Goal: Find specific page/section: Find specific page/section

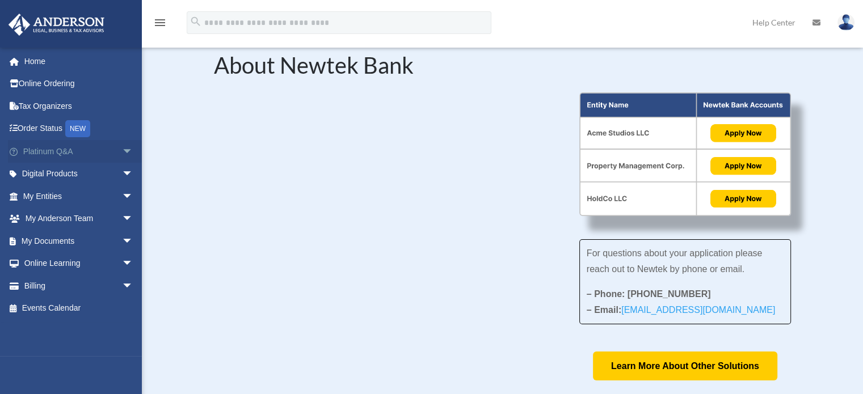
click at [123, 148] on span "arrow_drop_down" at bounding box center [133, 151] width 23 height 23
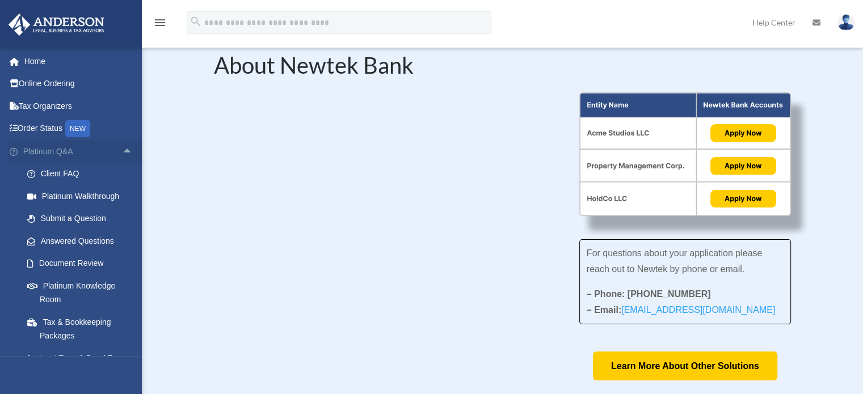
click at [122, 153] on span "arrow_drop_up" at bounding box center [133, 151] width 23 height 23
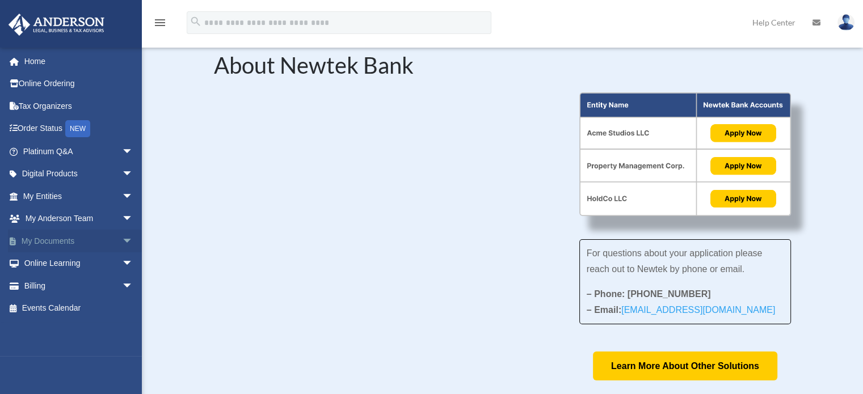
click at [122, 242] on span "arrow_drop_down" at bounding box center [133, 241] width 23 height 23
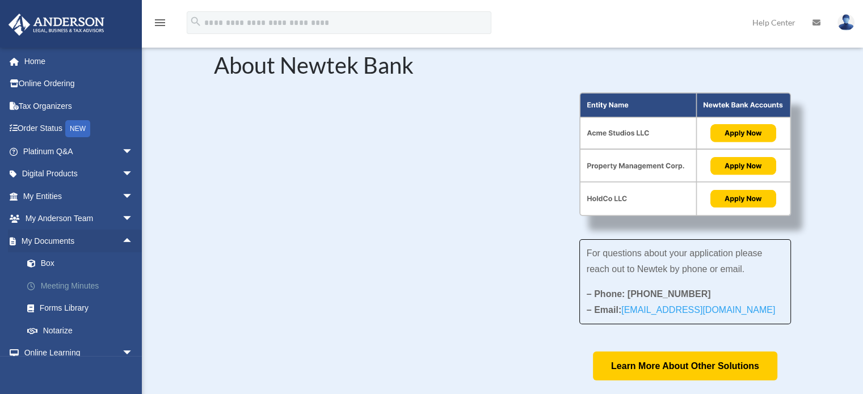
click at [85, 292] on link "Meeting Minutes" at bounding box center [83, 286] width 134 height 23
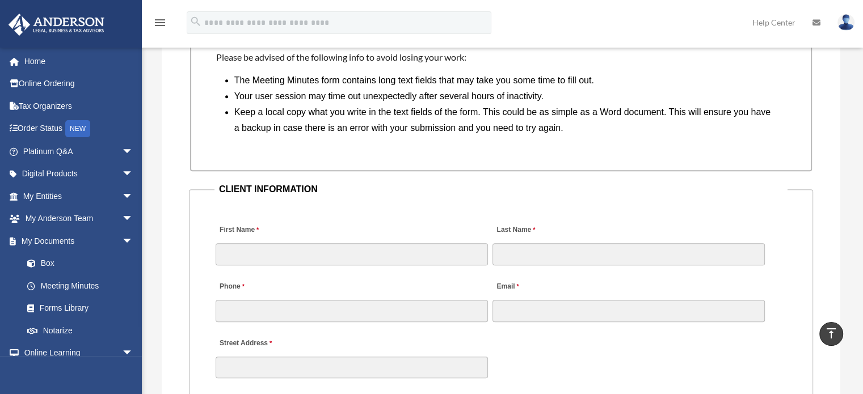
scroll to position [1078, 0]
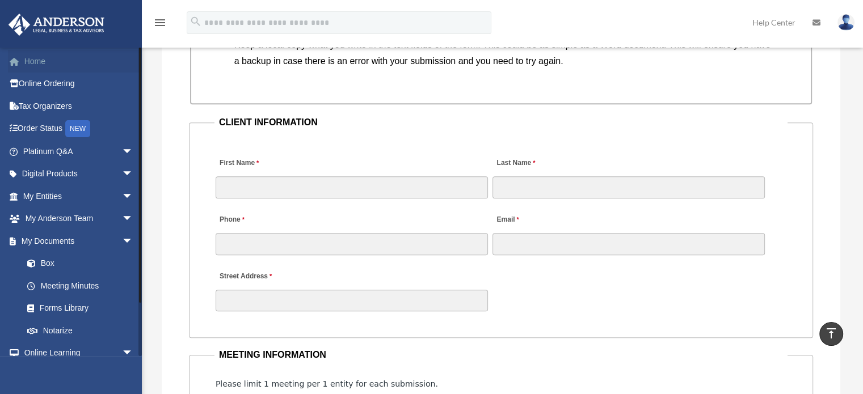
click at [73, 62] on link "Home" at bounding box center [79, 61] width 142 height 23
